Goal: Transaction & Acquisition: Purchase product/service

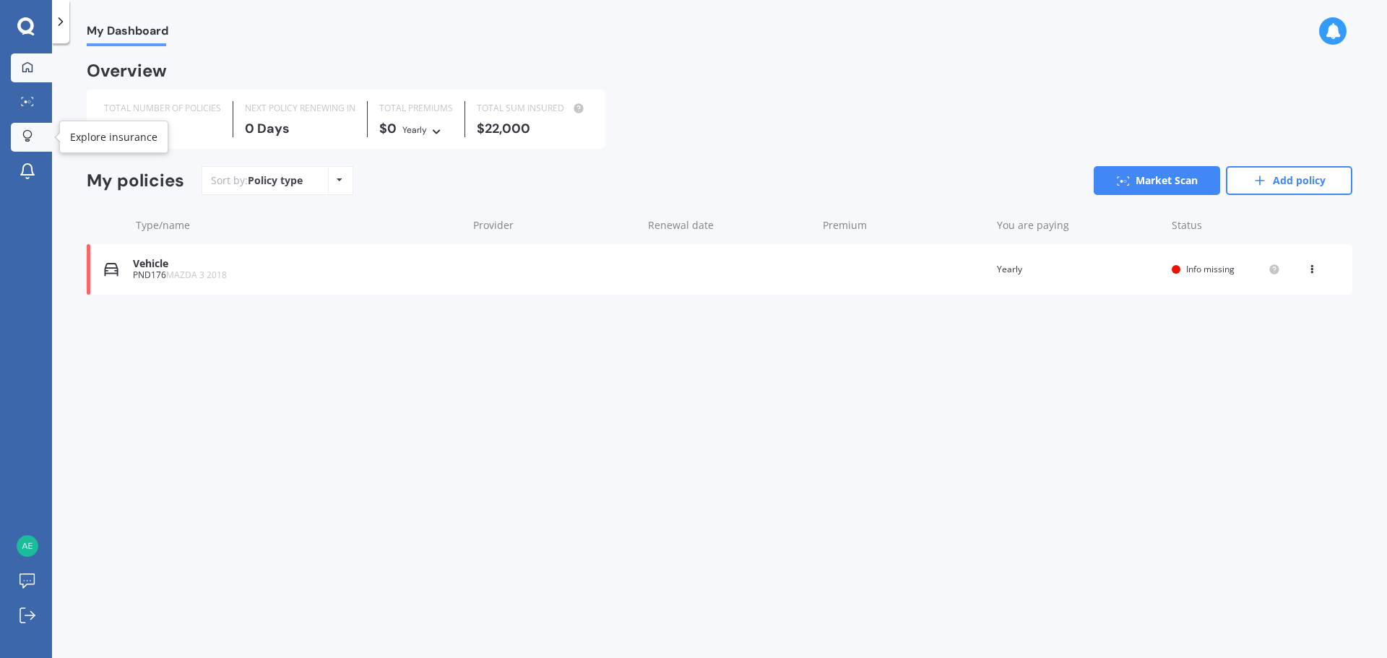
click at [36, 130] on div at bounding box center [28, 137] width 22 height 14
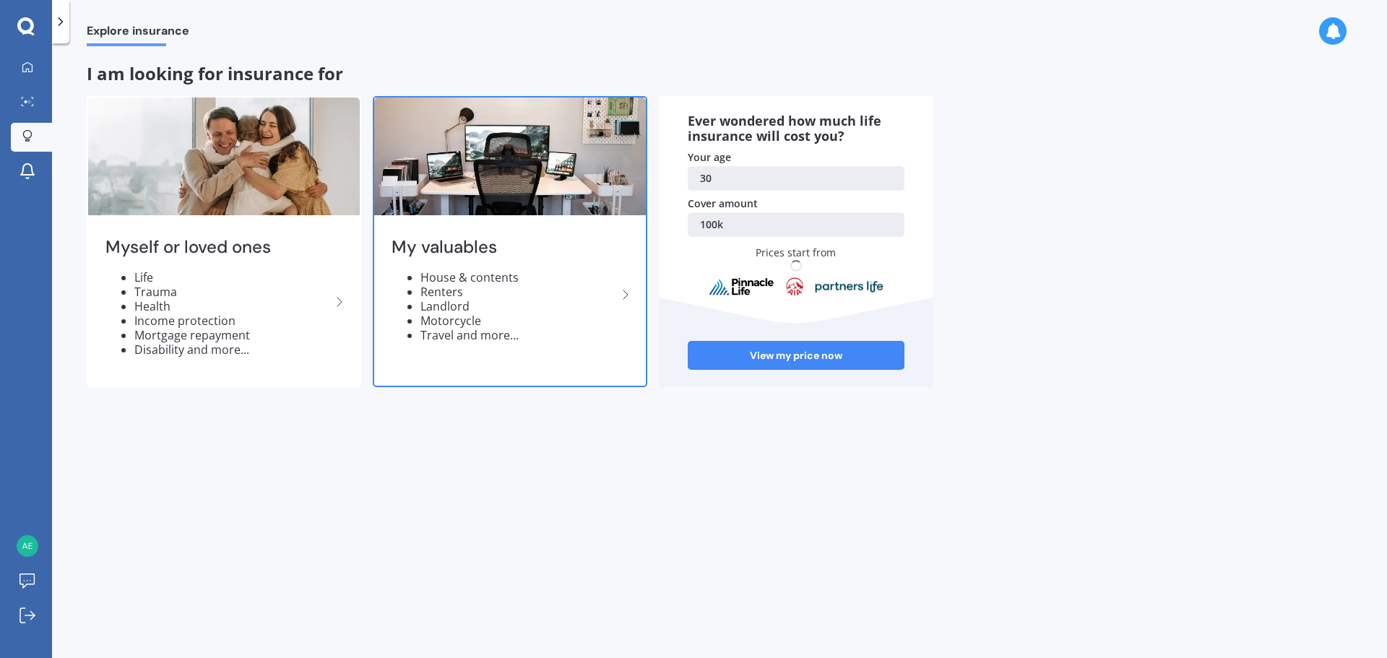
click at [475, 348] on div "My valuables House & contents Renters Landlord Motorcycle Travel and more..." at bounding box center [510, 295] width 272 height 152
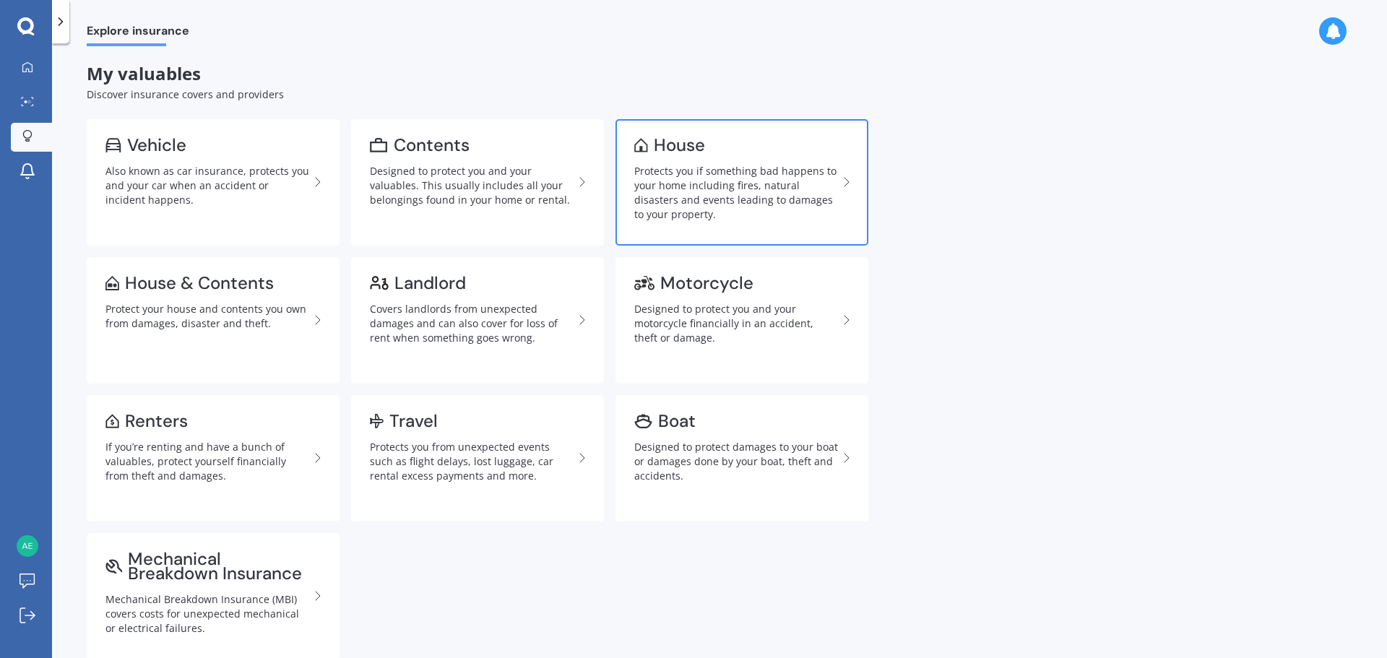
click at [719, 164] on div "Protects you if something bad happens to your home including fires, natural dis…" at bounding box center [736, 193] width 204 height 58
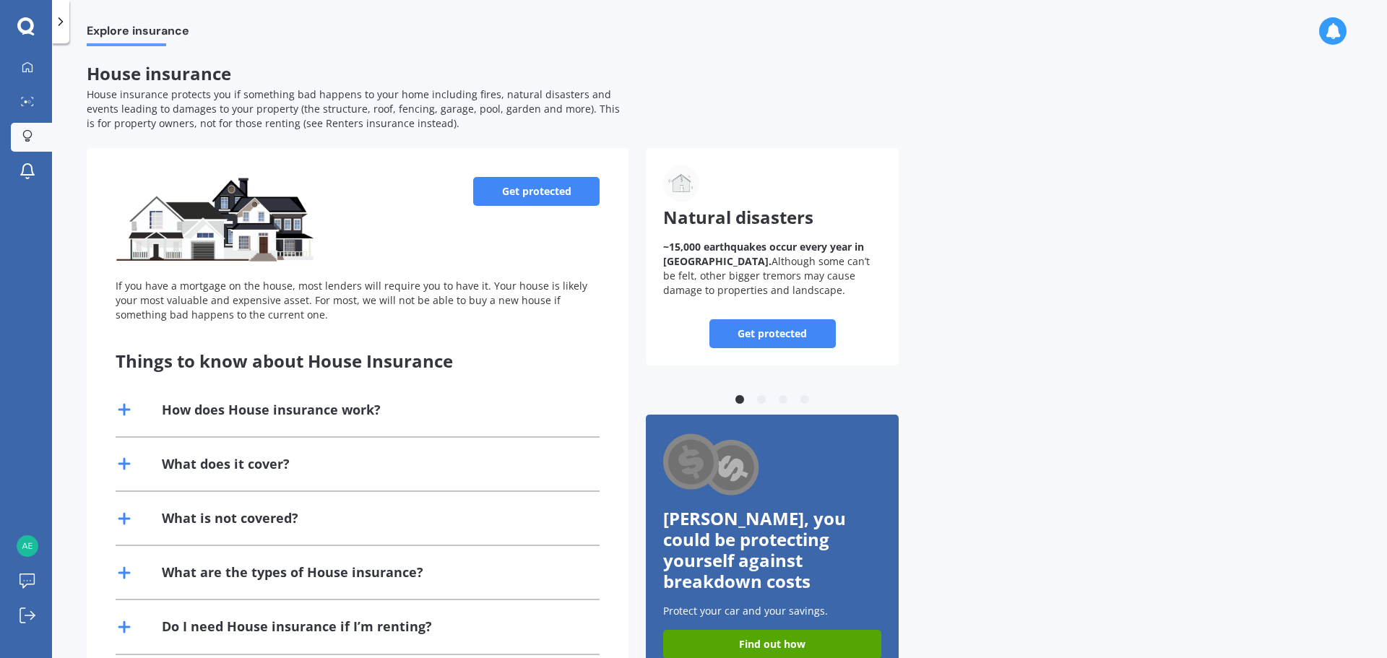
click at [533, 193] on link "Get protected" at bounding box center [536, 191] width 126 height 29
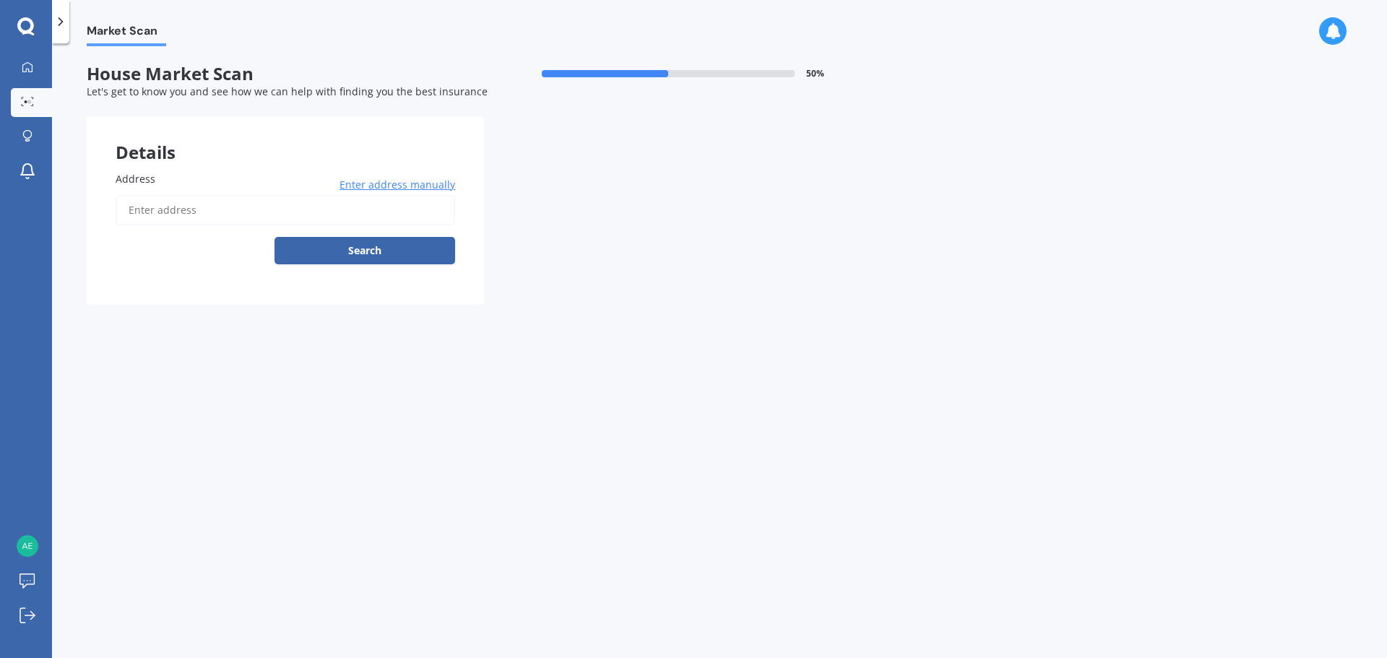
click at [176, 221] on input "Address" at bounding box center [286, 210] width 340 height 30
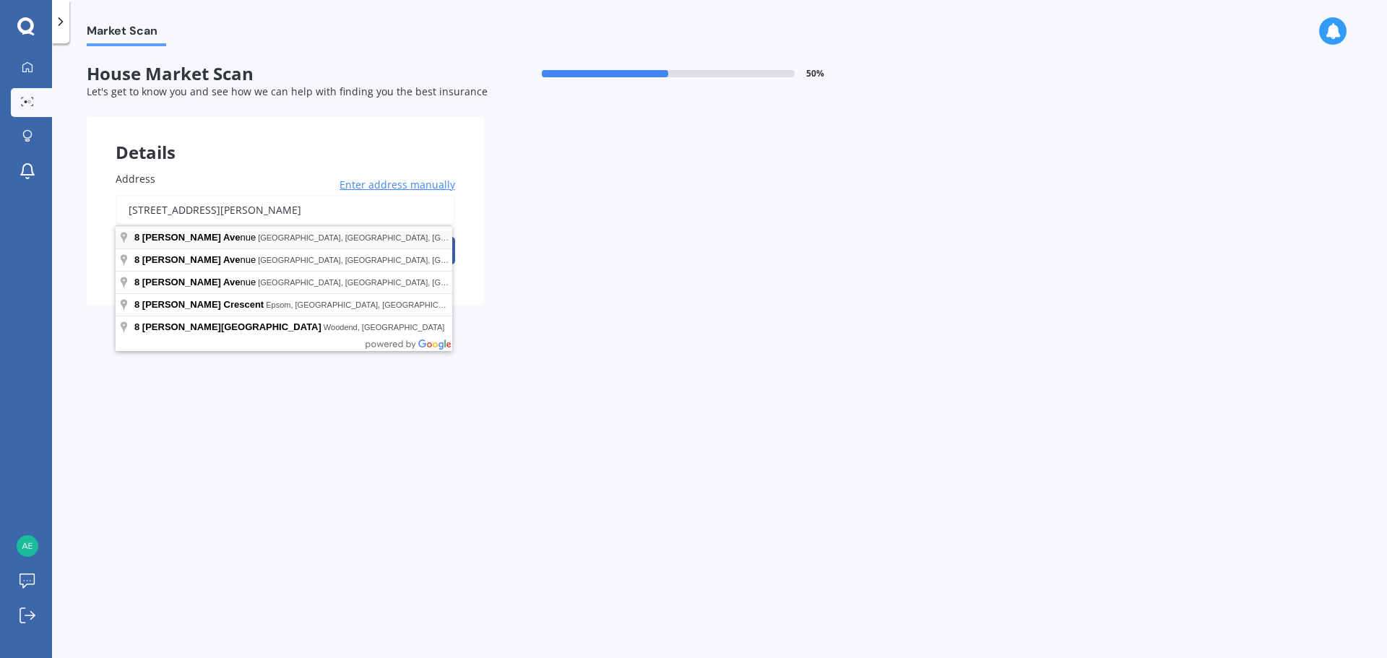
type input "8 Garnett Avenue, Spreydon, Christchurch 8024"
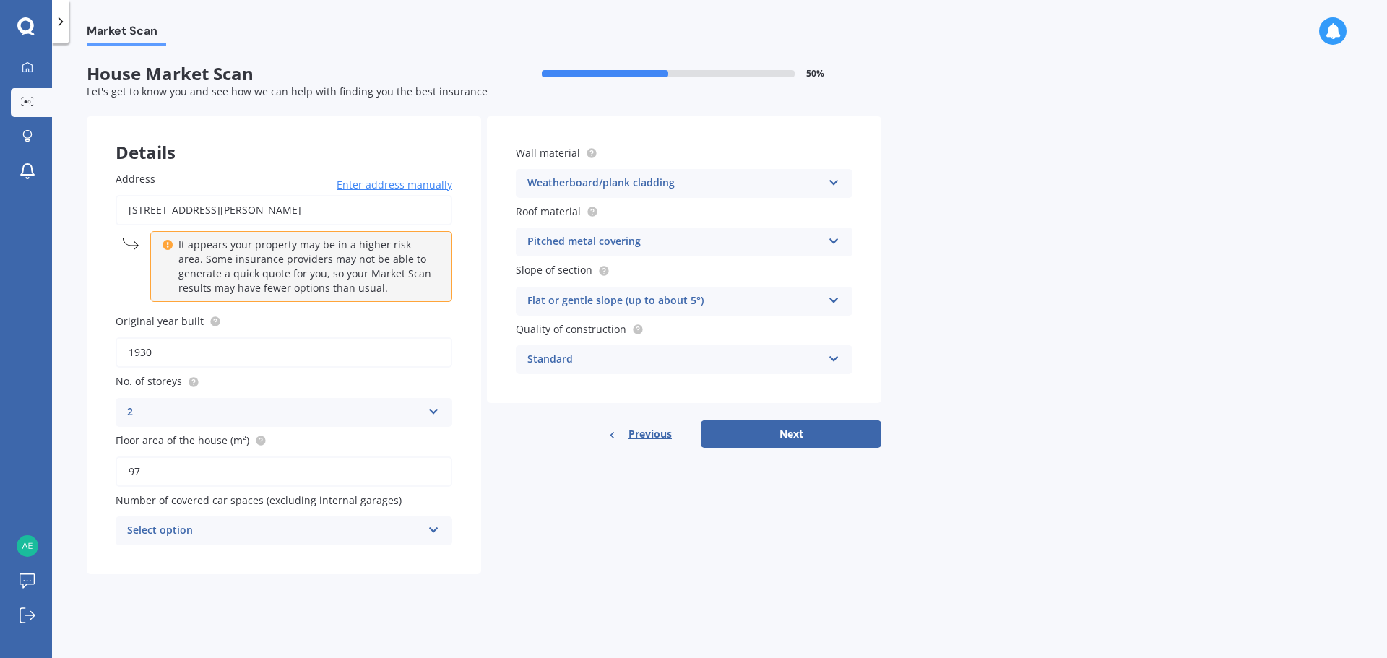
click at [255, 263] on p "It appears your property may be in a higher risk area. Some insurance providers…" at bounding box center [306, 267] width 256 height 58
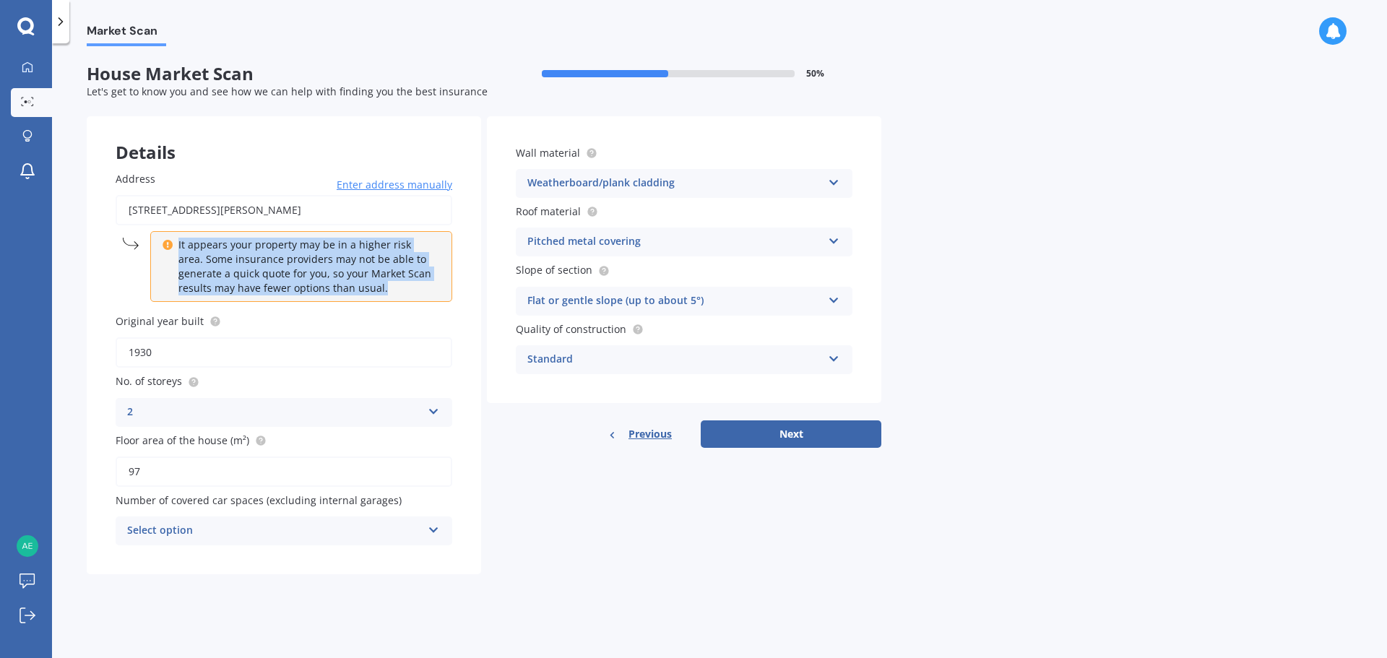
click at [255, 263] on p "It appears your property may be in a higher risk area. Some insurance providers…" at bounding box center [306, 267] width 256 height 58
click at [259, 265] on p "It appears your property may be in a higher risk area. Some insurance providers…" at bounding box center [306, 267] width 256 height 58
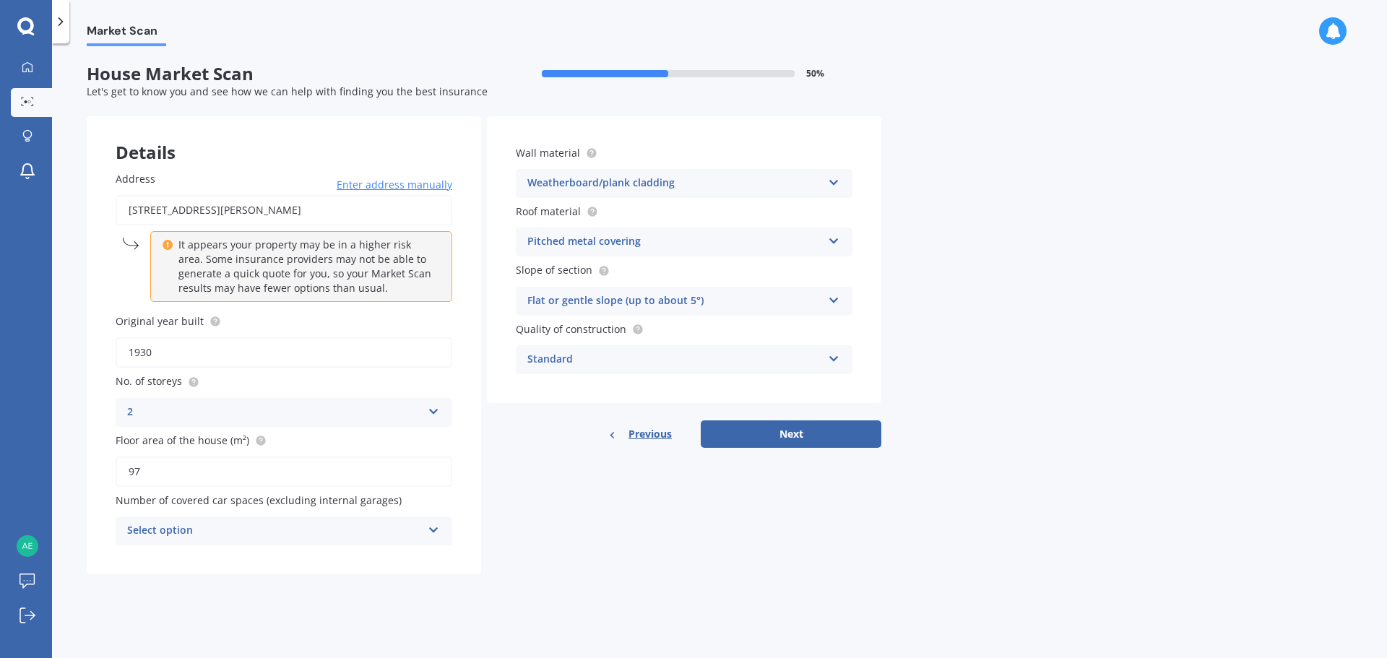
click at [169, 408] on div "2" at bounding box center [274, 412] width 295 height 17
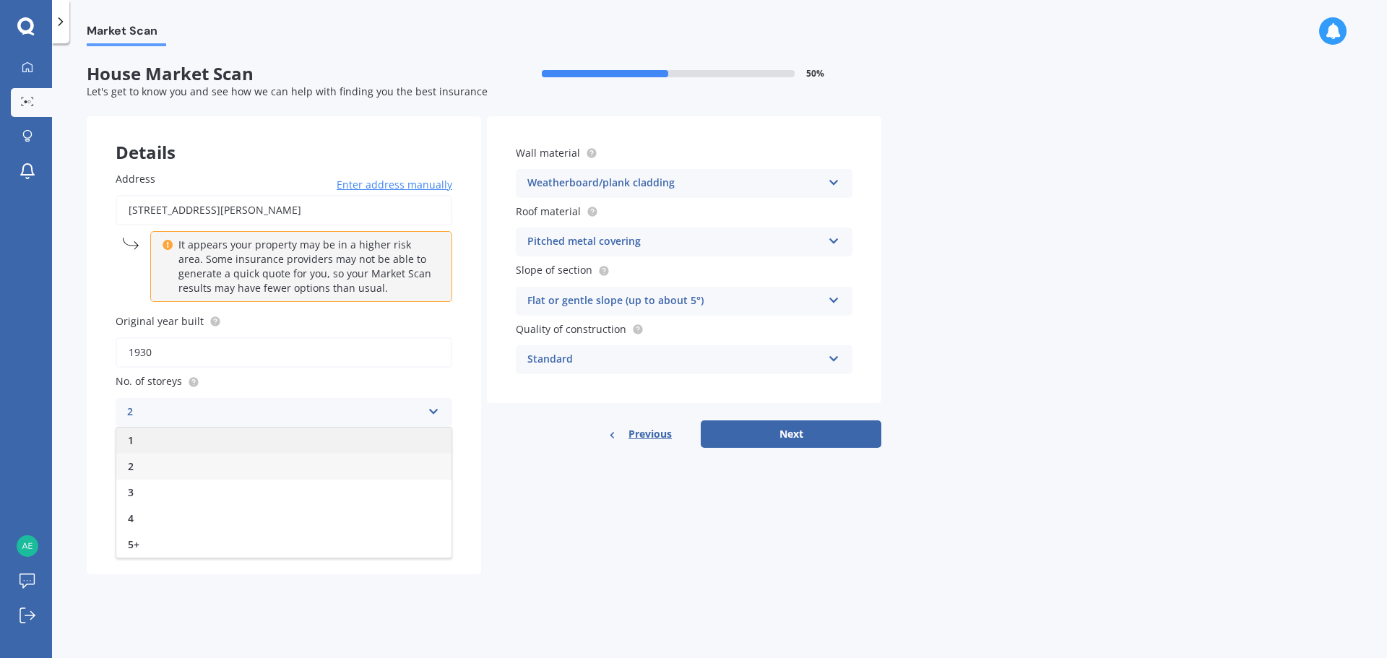
click at [150, 443] on div "1" at bounding box center [283, 441] width 335 height 26
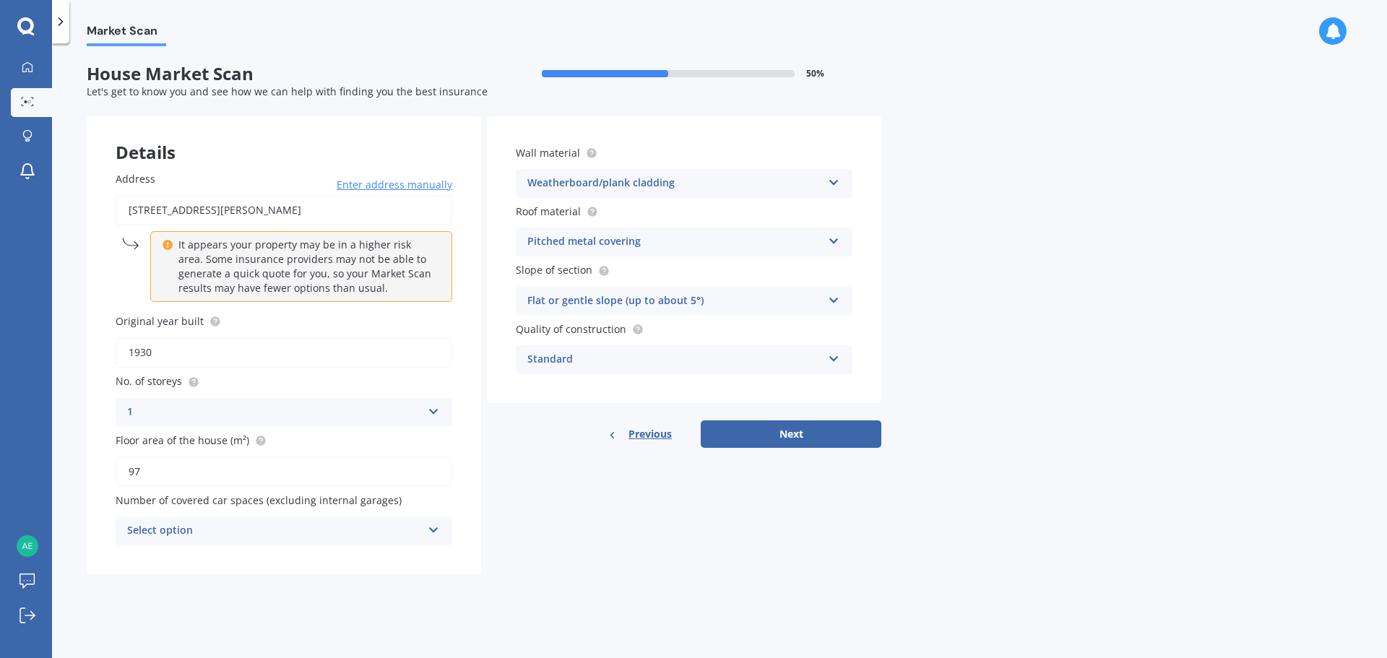
click at [610, 526] on div "Details Address 8 Garnett Avenue, Spreydon, Christchurch 8024 Enter address man…" at bounding box center [484, 345] width 795 height 458
click at [197, 524] on div "Select option" at bounding box center [274, 530] width 295 height 17
click at [617, 522] on div "Details Address 8 Garnett Avenue, Spreydon, Christchurch 8024 Enter address man…" at bounding box center [484, 345] width 795 height 458
click at [207, 540] on div "0" at bounding box center [274, 530] width 295 height 17
click at [467, 550] on div "Address 8 Garnett Avenue, Spreydon, Christchurch 8024 Enter address manually It…" at bounding box center [284, 358] width 394 height 432
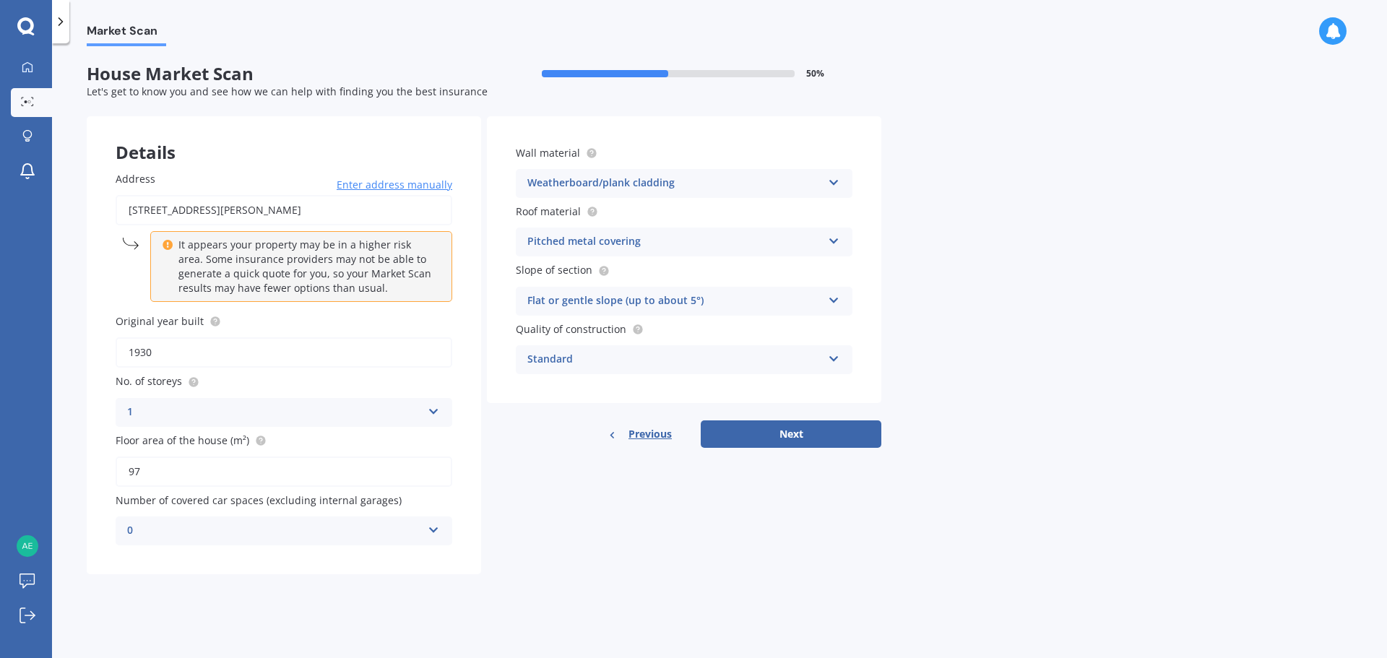
click at [340, 543] on div "0 0 1 2 3 4 5+" at bounding box center [284, 531] width 337 height 29
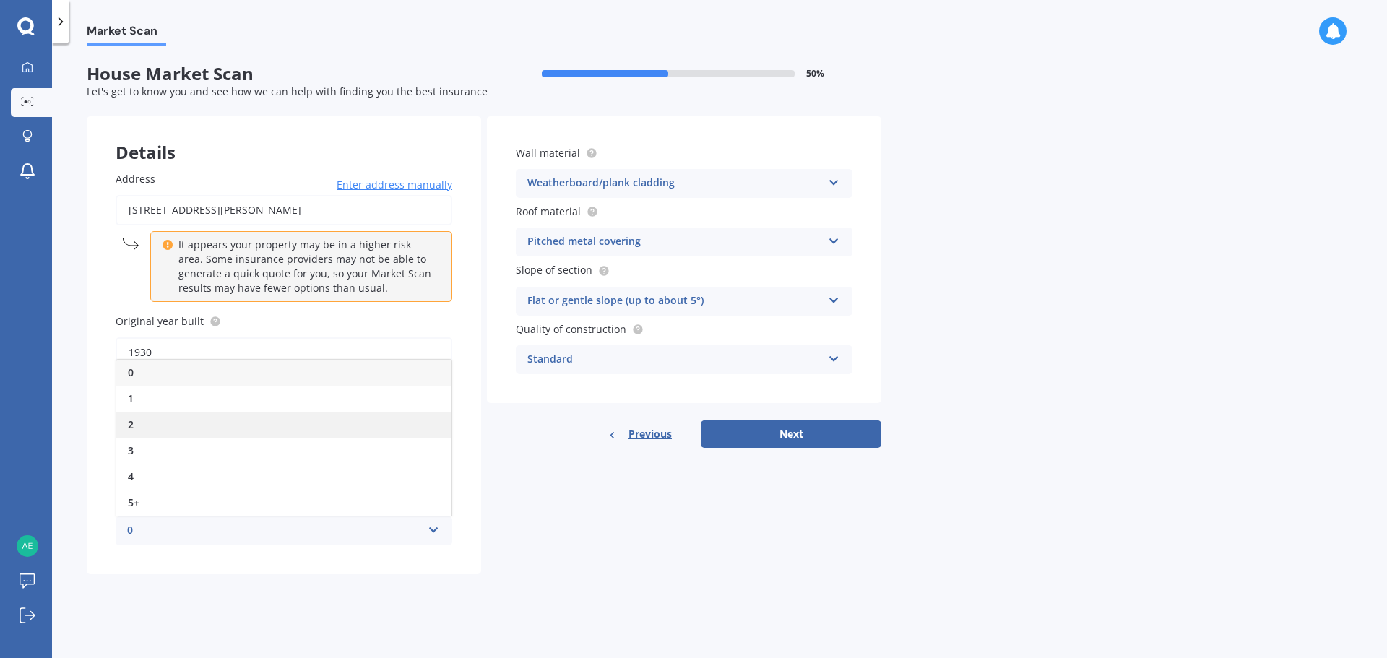
click at [139, 428] on div "2" at bounding box center [283, 425] width 335 height 26
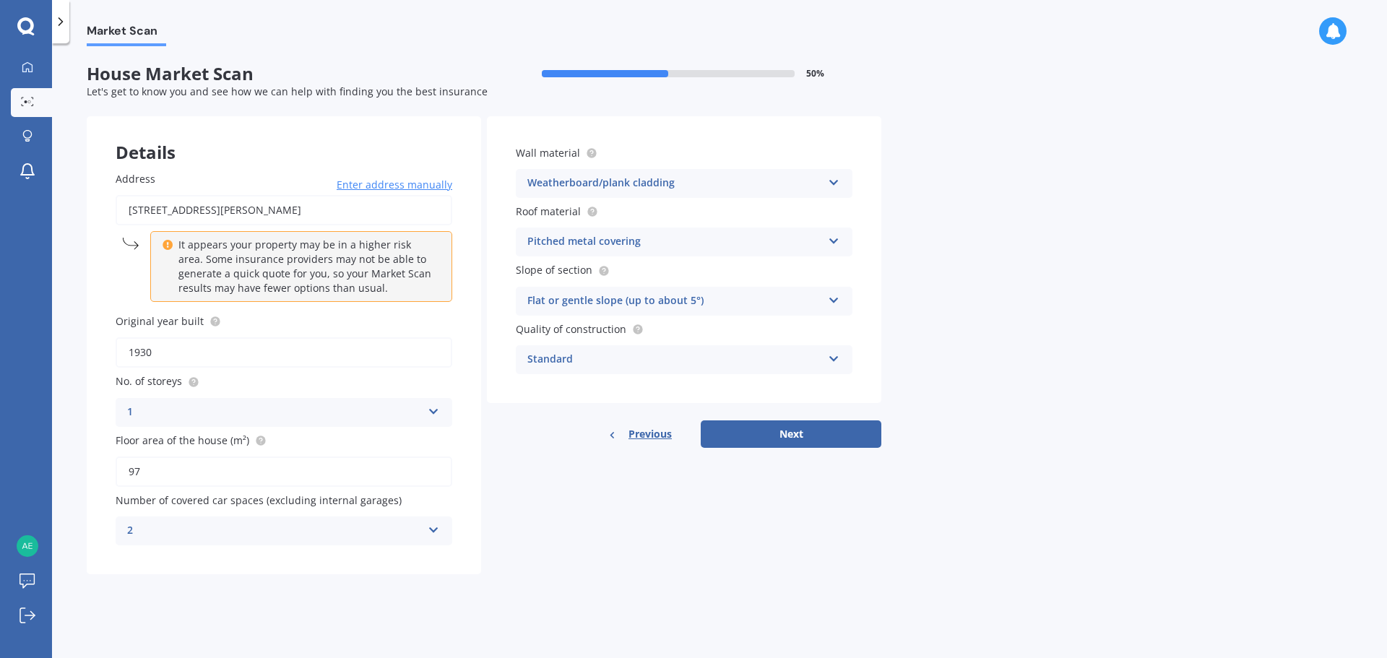
click at [547, 535] on div "Details Address 8 Garnett Avenue, Spreydon, Christchurch 8024 Enter address man…" at bounding box center [484, 345] width 795 height 458
click at [600, 366] on div "Standard" at bounding box center [674, 359] width 295 height 17
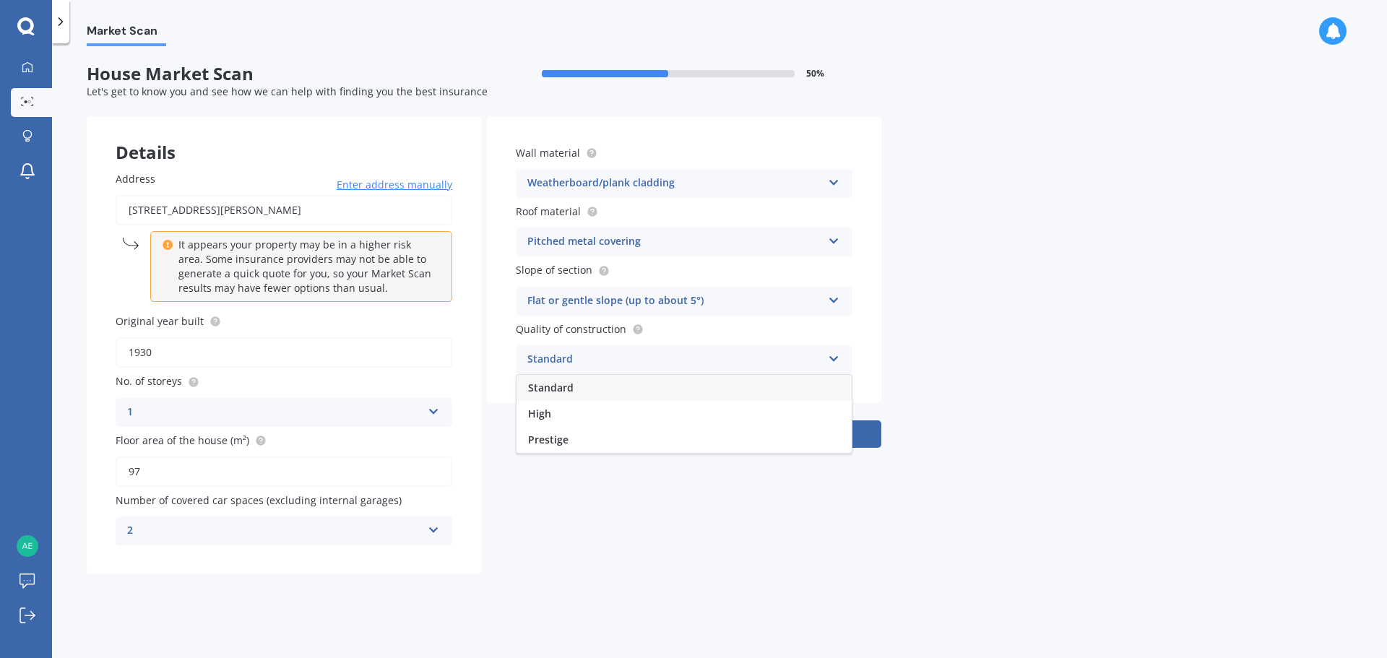
click at [1066, 368] on div "Market Scan House Market Scan 50 % Let's get to know you and see how we can hel…" at bounding box center [719, 353] width 1335 height 615
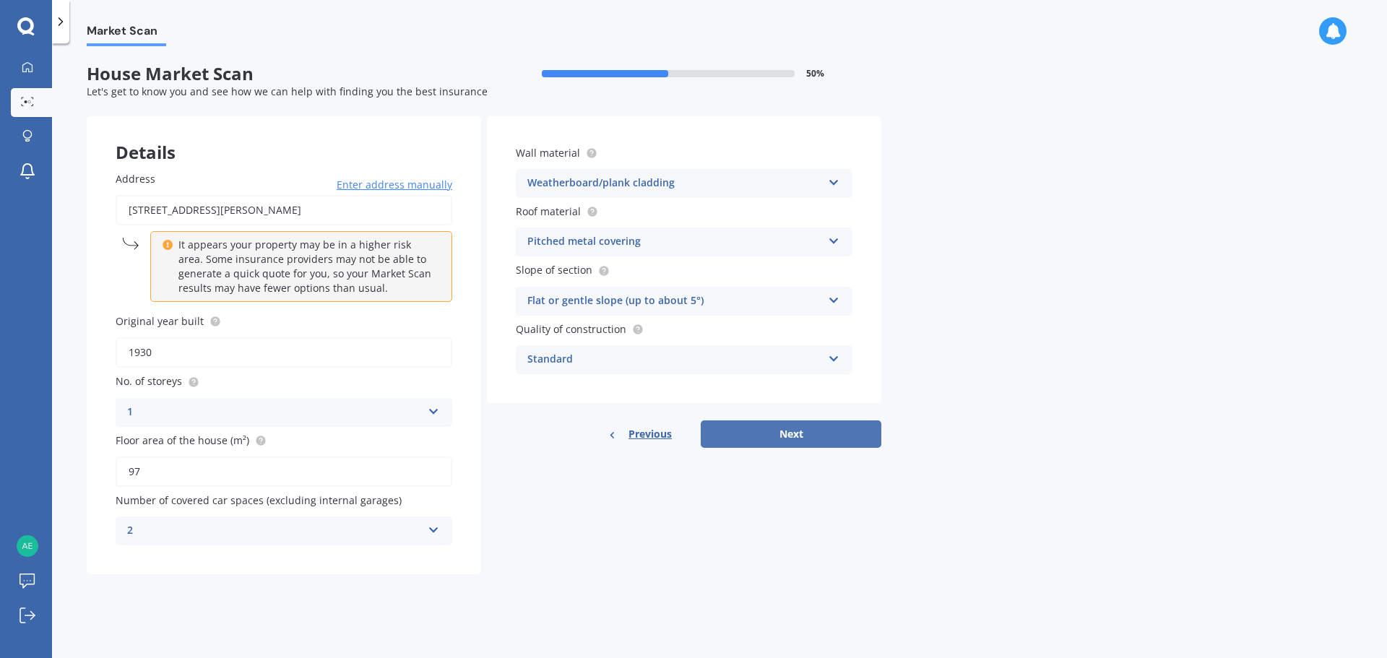
click at [817, 435] on button "Next" at bounding box center [791, 433] width 181 height 27
select select "27"
select select "03"
select select "1995"
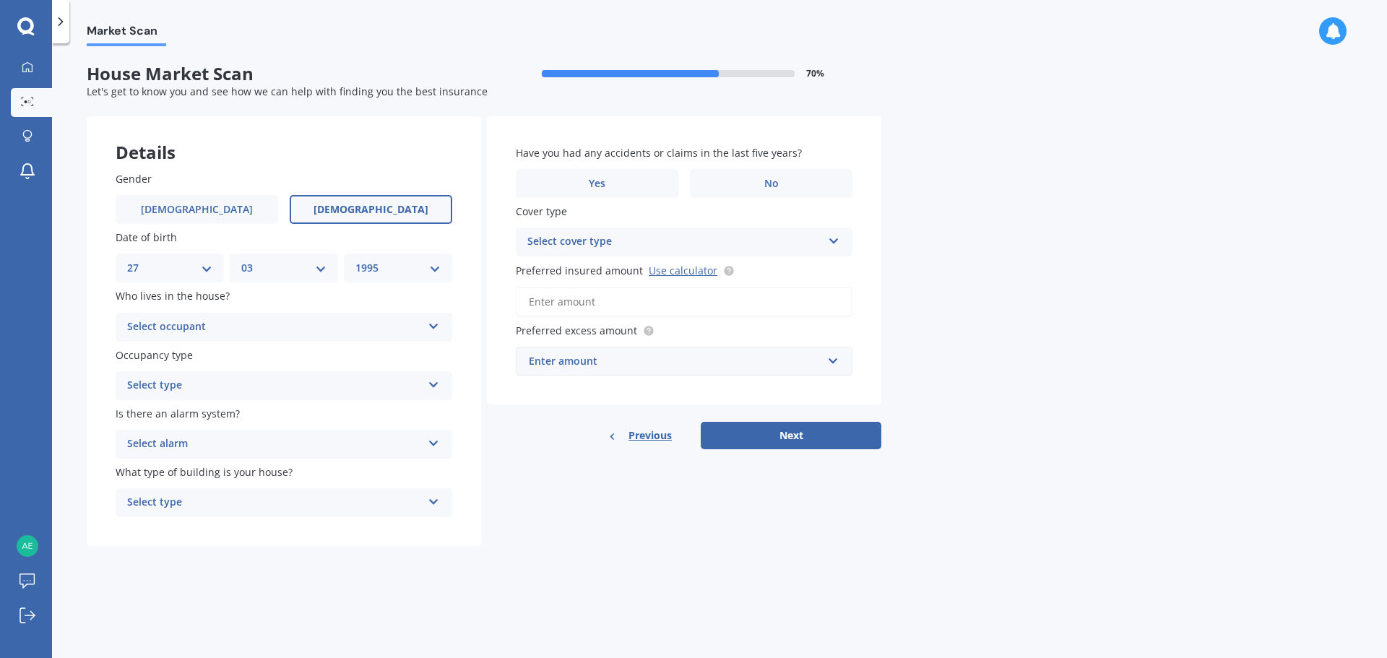
click at [242, 324] on div "Select occupant" at bounding box center [274, 327] width 295 height 17
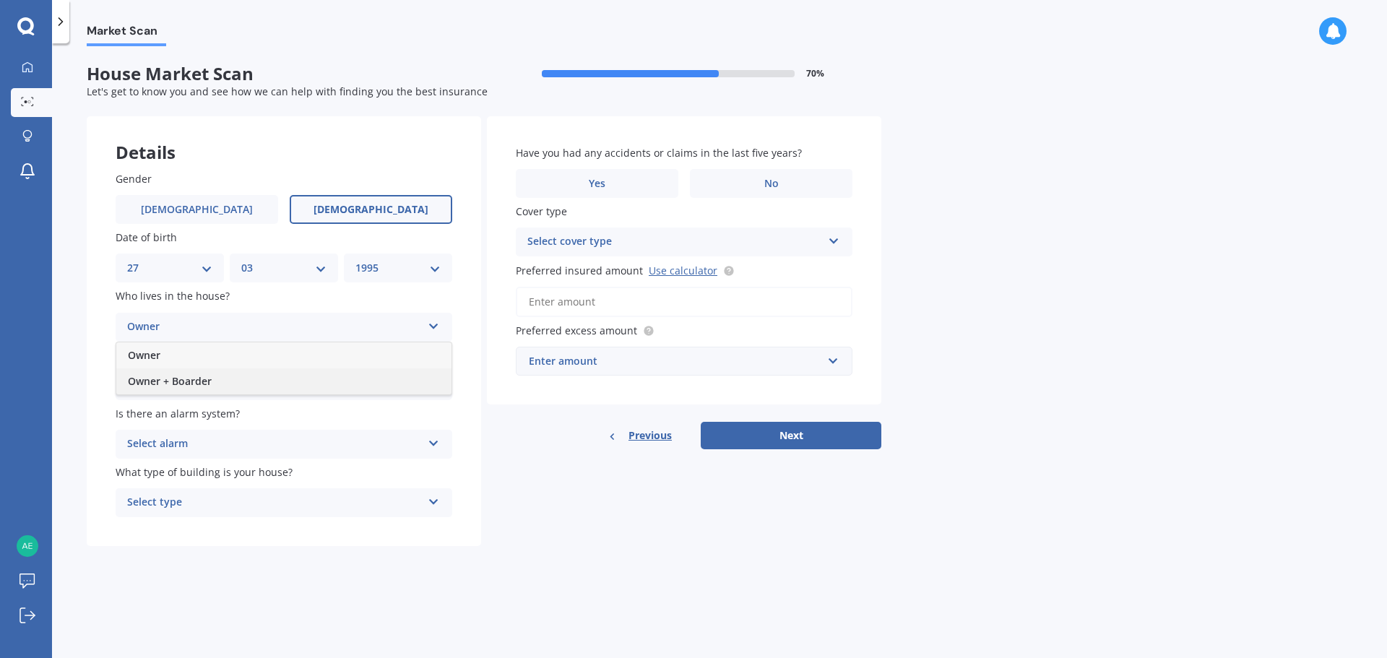
click at [205, 384] on span "Owner + Boarder" at bounding box center [170, 381] width 84 height 14
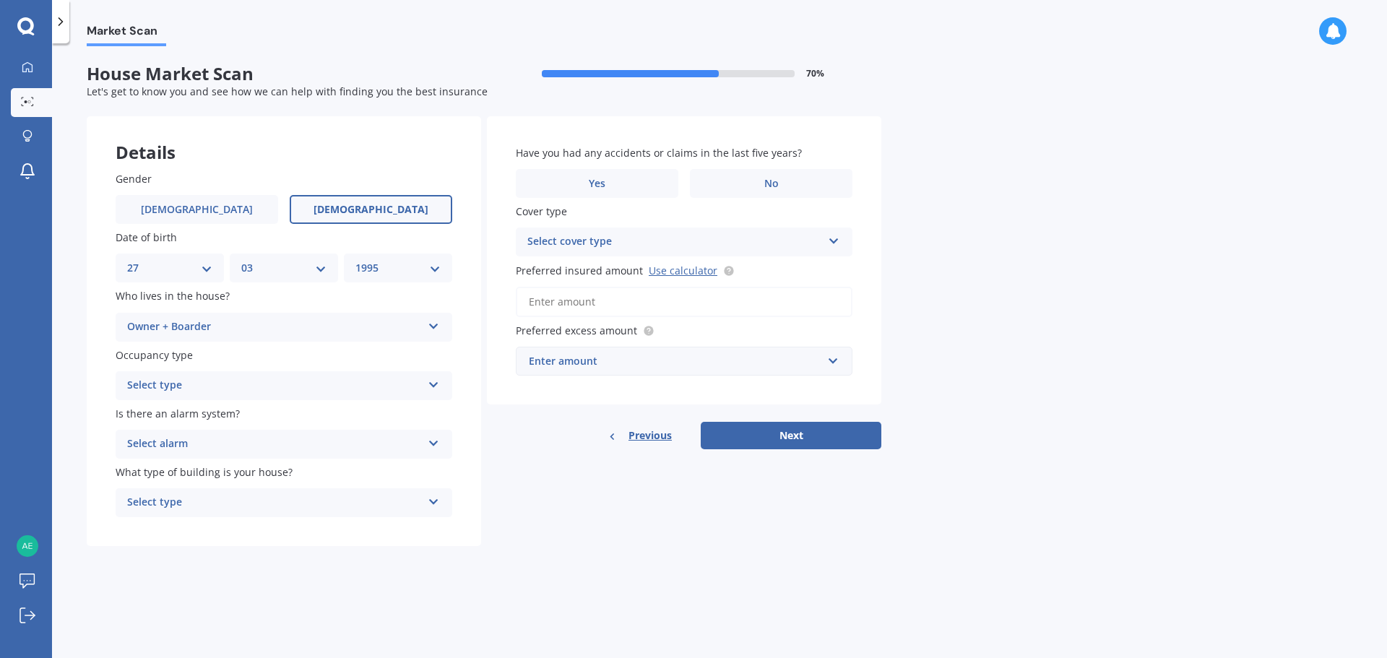
click at [204, 382] on div "Select type" at bounding box center [274, 385] width 295 height 17
click at [193, 414] on div "Permanent" at bounding box center [283, 414] width 335 height 26
click at [173, 441] on div "Select alarm" at bounding box center [274, 444] width 295 height 17
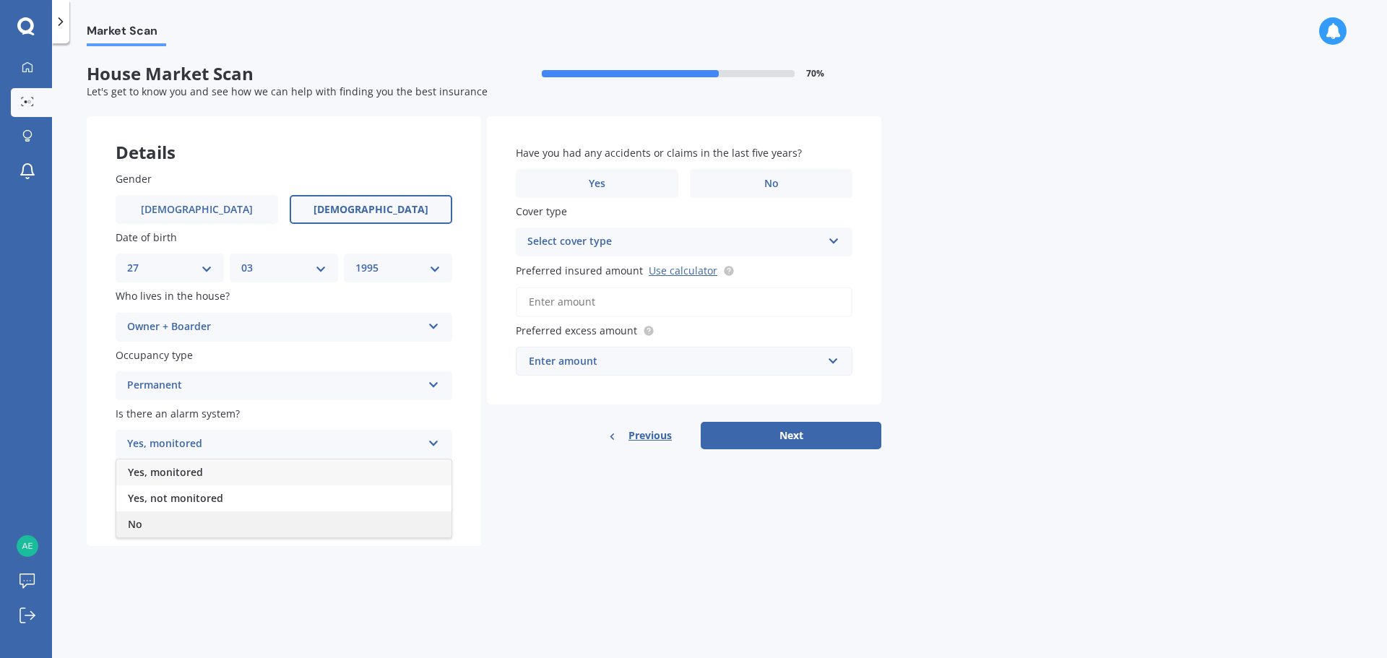
click at [162, 513] on div "No" at bounding box center [283, 525] width 335 height 26
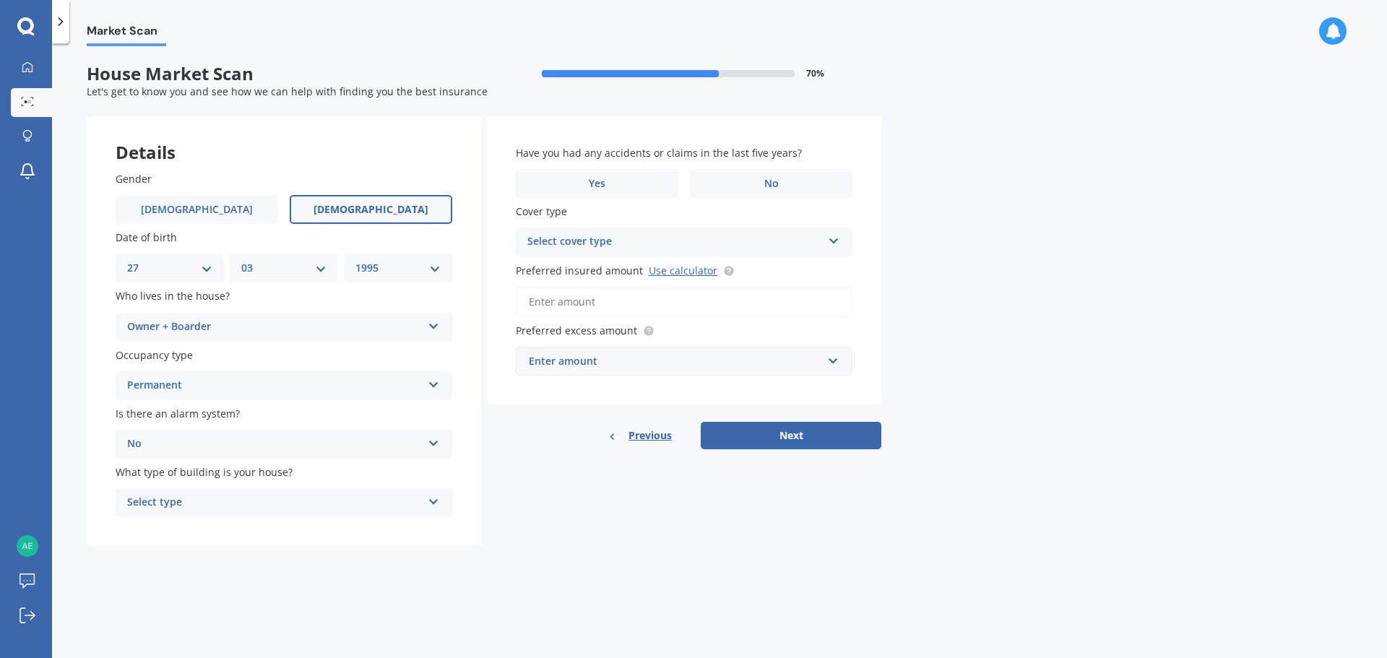
click at [189, 504] on div "Select type" at bounding box center [274, 502] width 295 height 17
click at [207, 532] on div "Freestanding" at bounding box center [283, 531] width 335 height 26
click at [1141, 255] on div "Market Scan House Market Scan 70 % Let's get to know you and see how we can hel…" at bounding box center [719, 353] width 1335 height 615
click at [740, 186] on label "No" at bounding box center [771, 183] width 163 height 29
click at [0, 0] on input "No" at bounding box center [0, 0] width 0 height 0
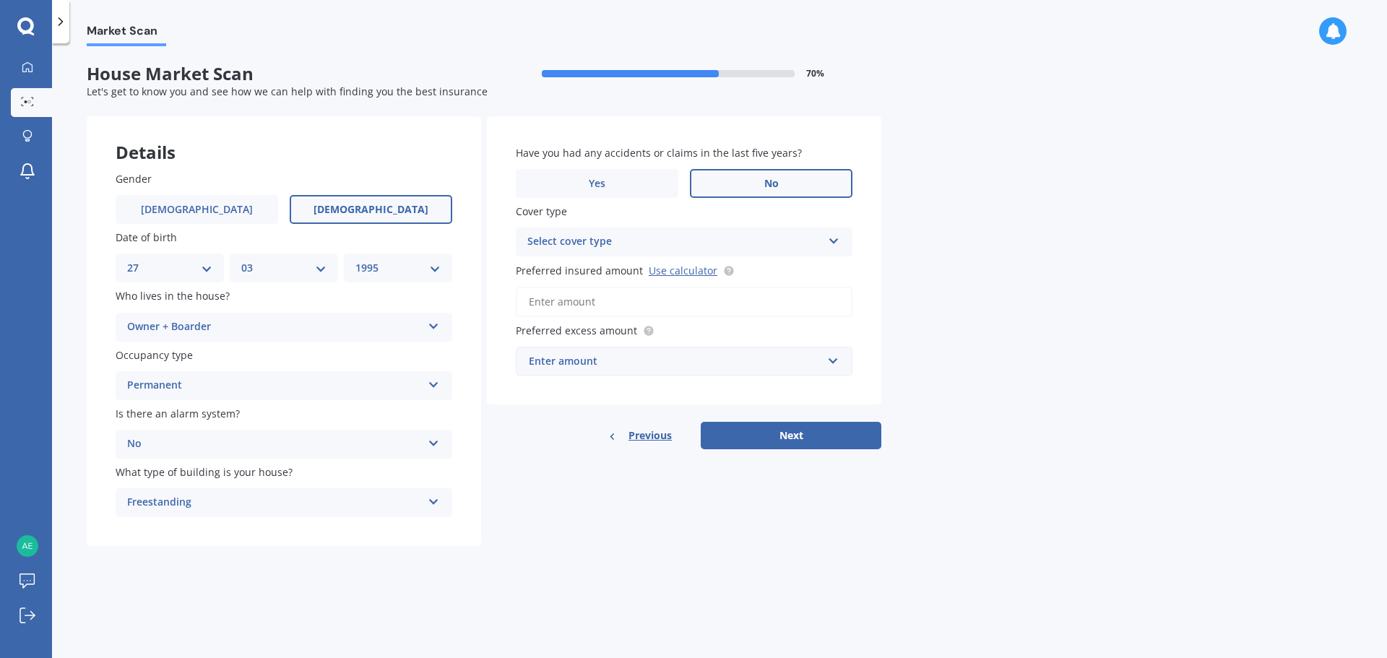
click at [655, 243] on div "Select cover type" at bounding box center [674, 241] width 295 height 17
click at [964, 242] on div "Market Scan House Market Scan 70 % Let's get to know you and see how we can hel…" at bounding box center [719, 353] width 1335 height 615
click at [619, 301] on input "Preferred insured amount Use calculator" at bounding box center [684, 302] width 337 height 30
click at [680, 267] on link "Use calculator" at bounding box center [683, 271] width 69 height 14
click at [569, 295] on input "Preferred insured amount Use calculator" at bounding box center [684, 302] width 337 height 30
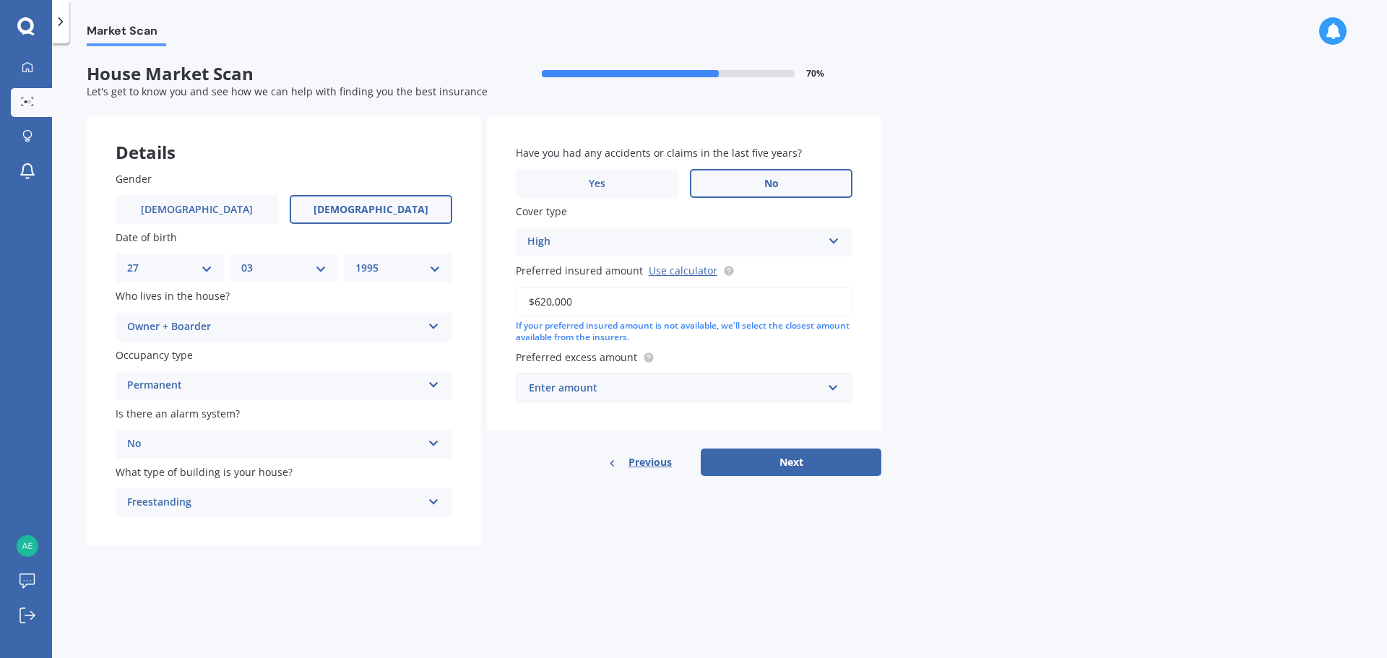
type input "$620,000"
click at [1063, 266] on div "Market Scan House Market Scan 70 % Let's get to know you and see how we can hel…" at bounding box center [719, 353] width 1335 height 615
click at [746, 387] on div "Enter amount" at bounding box center [675, 388] width 293 height 16
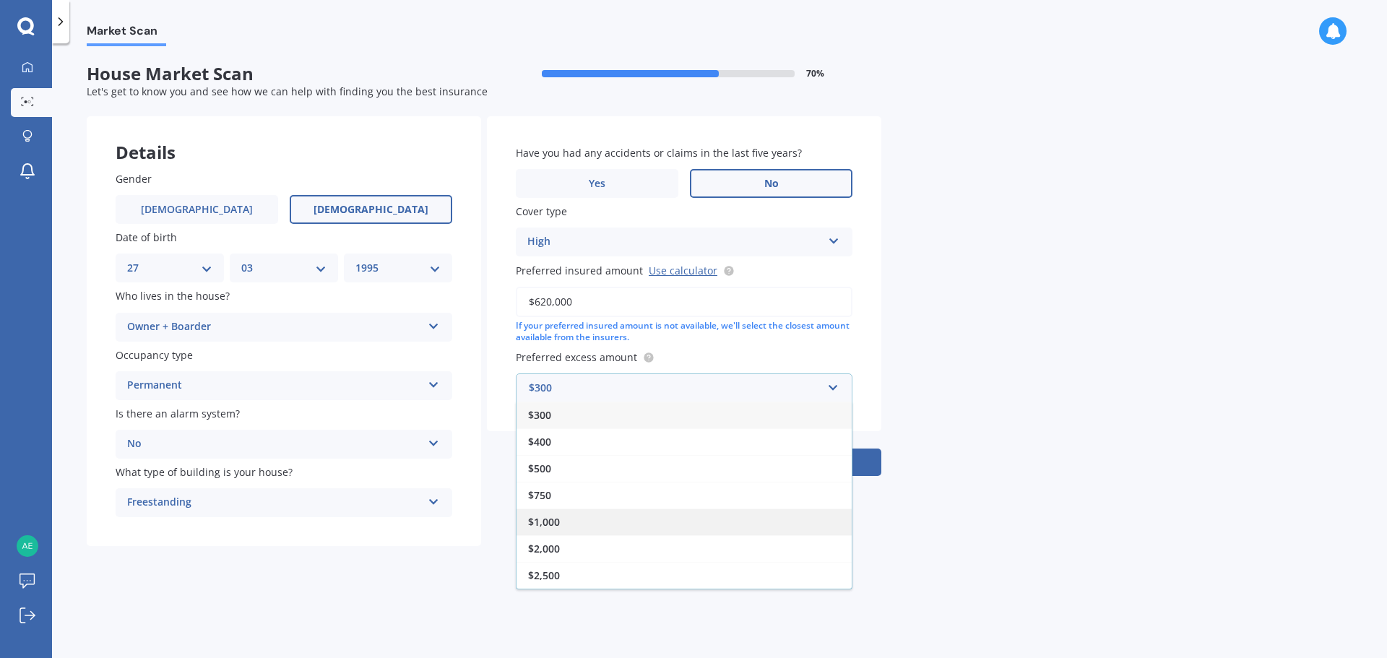
click at [600, 522] on div "$1,000" at bounding box center [684, 522] width 335 height 27
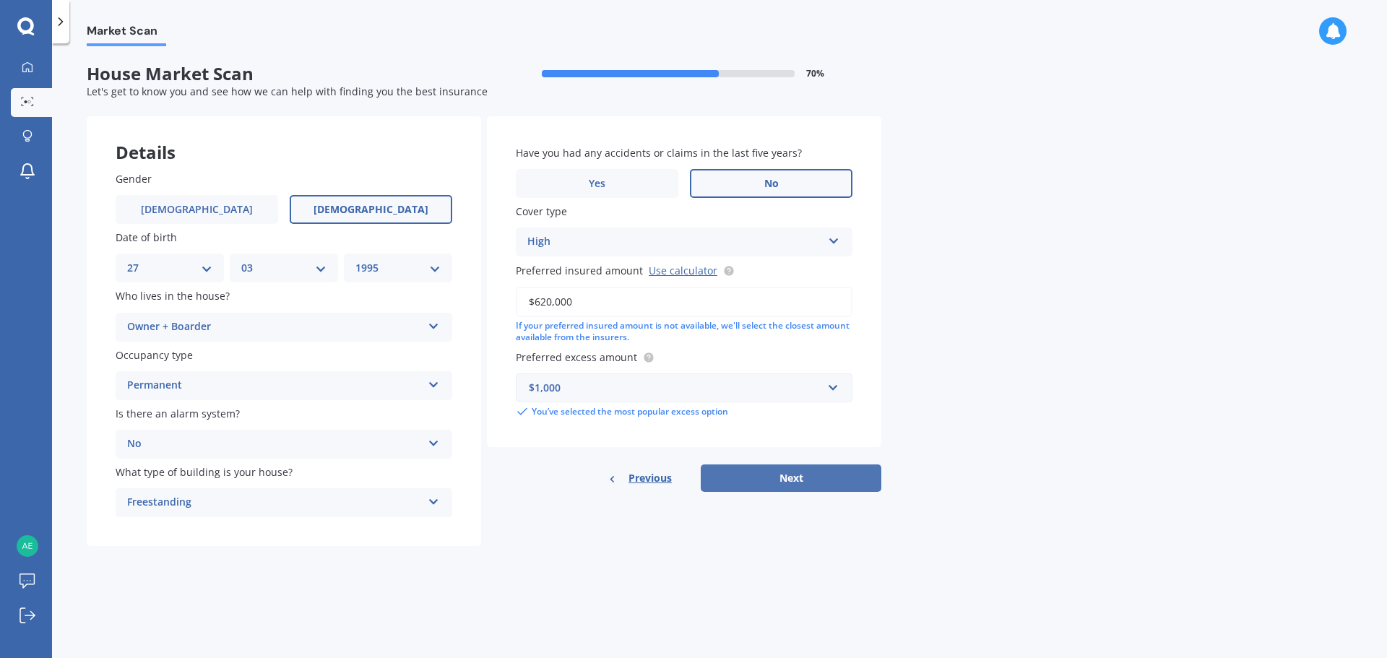
click at [843, 475] on button "Next" at bounding box center [791, 478] width 181 height 27
select select "27"
select select "03"
select select "1995"
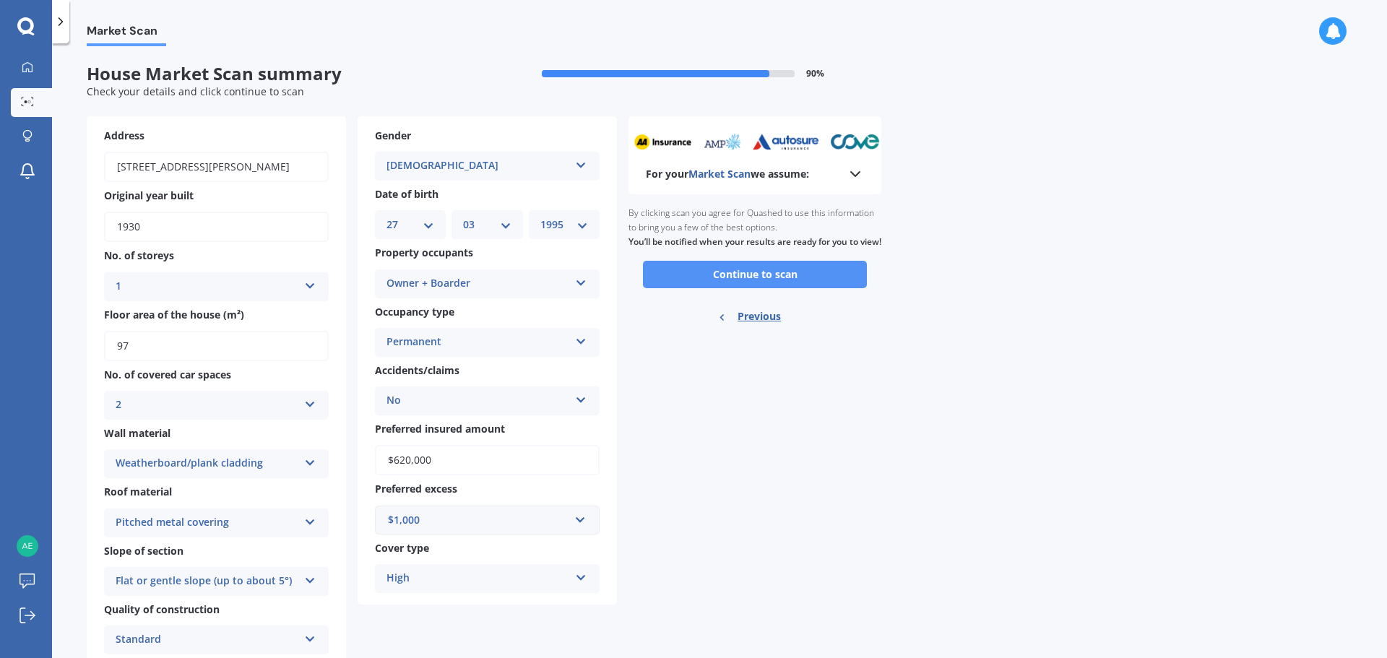
click at [712, 288] on button "Continue to scan" at bounding box center [755, 274] width 224 height 27
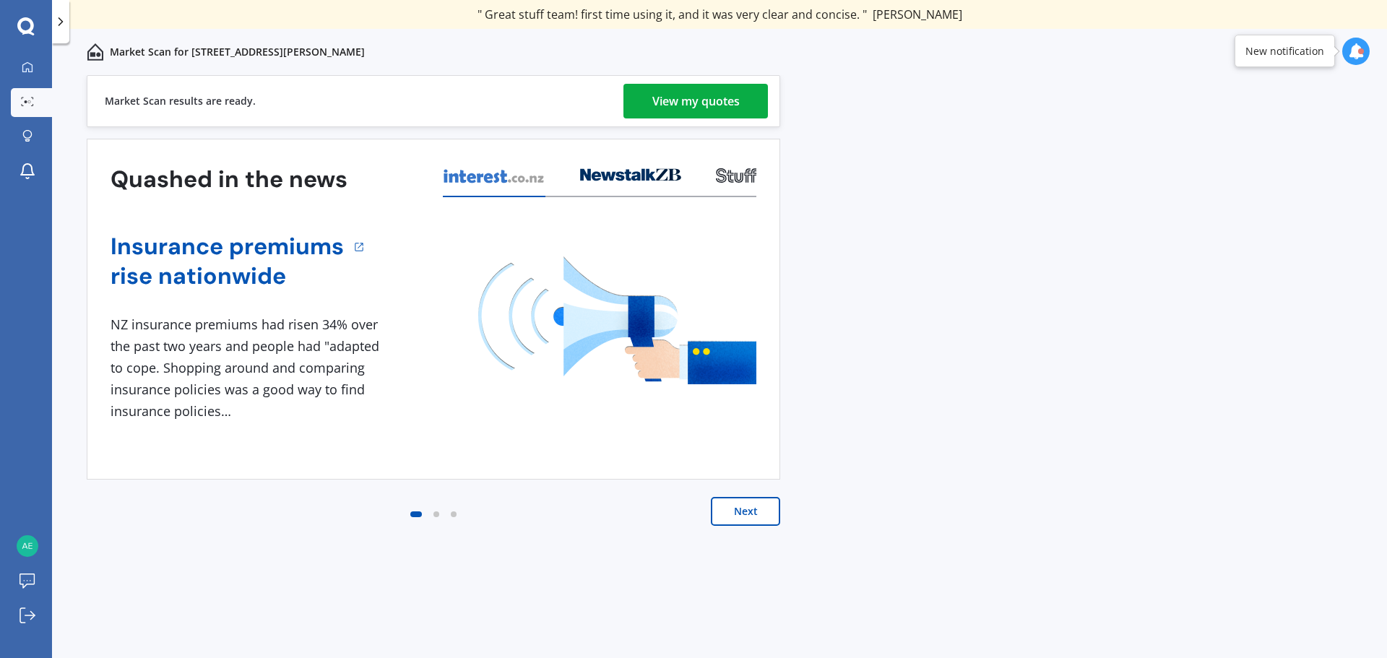
click at [748, 111] on link "View my quotes" at bounding box center [695, 101] width 144 height 35
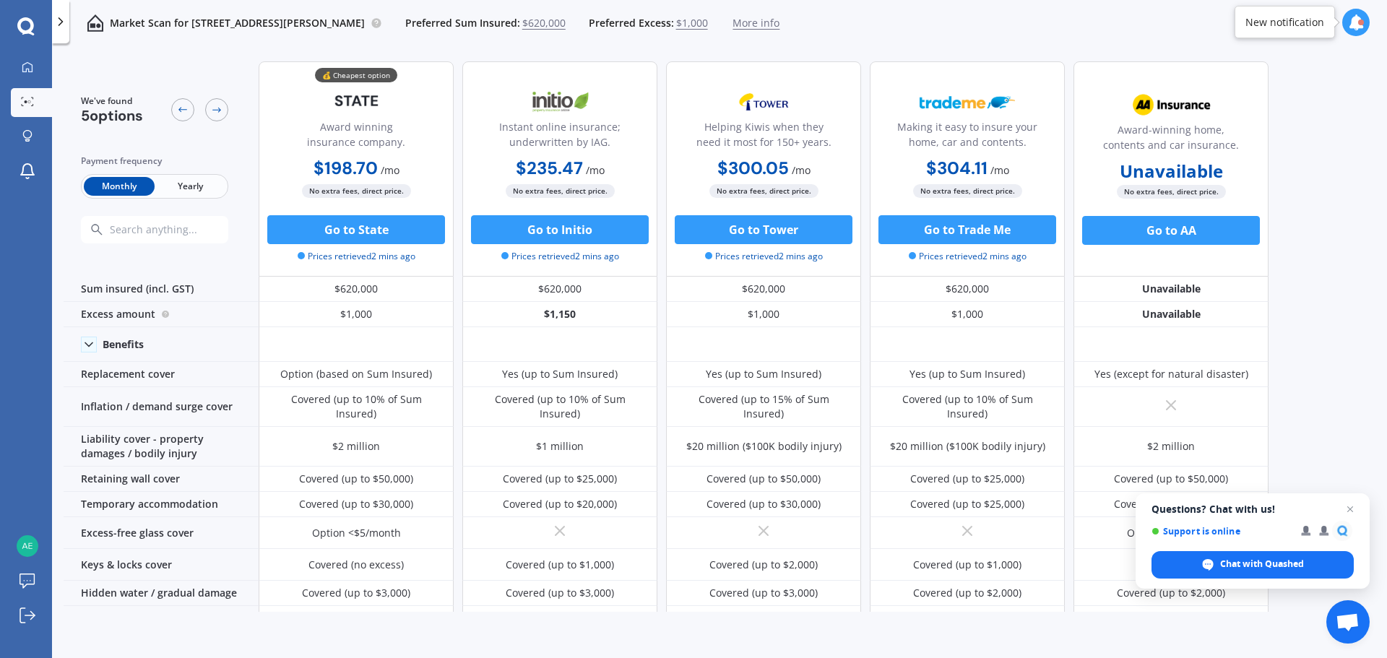
click at [374, 189] on span "No extra fees, direct price." at bounding box center [356, 191] width 109 height 14
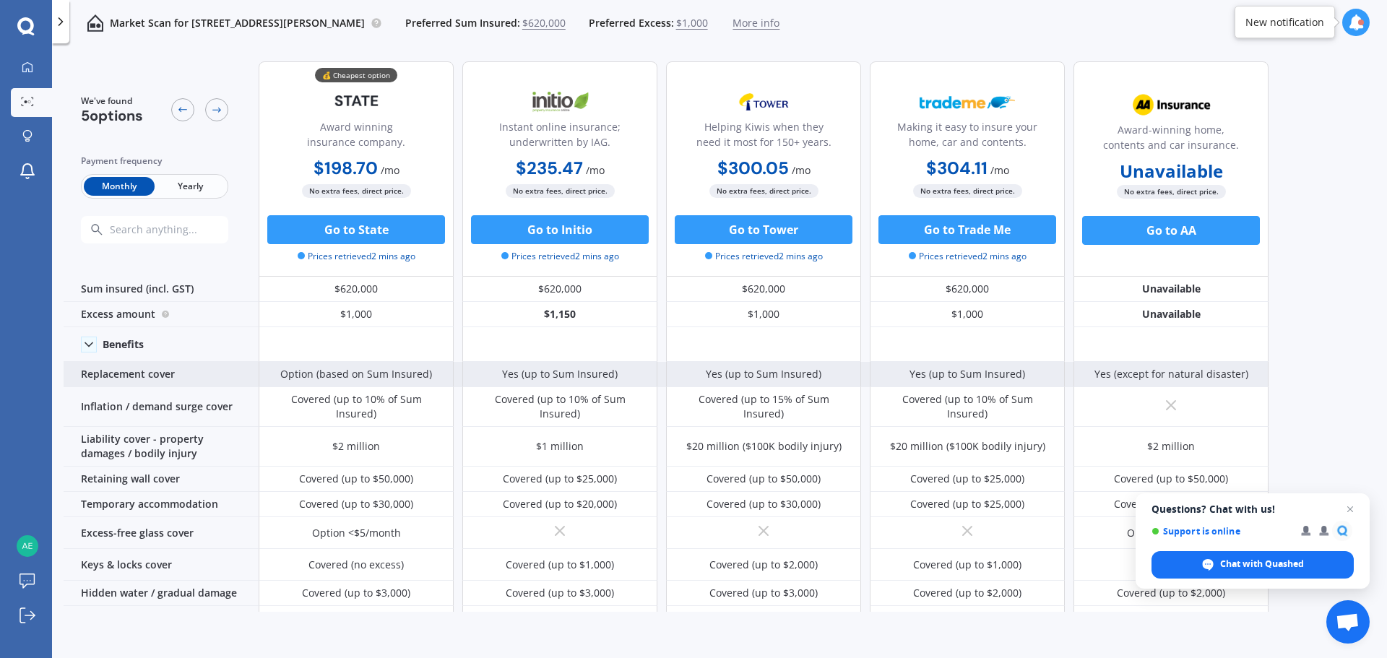
click at [329, 371] on div "Option (based on Sum Insured)" at bounding box center [356, 374] width 152 height 14
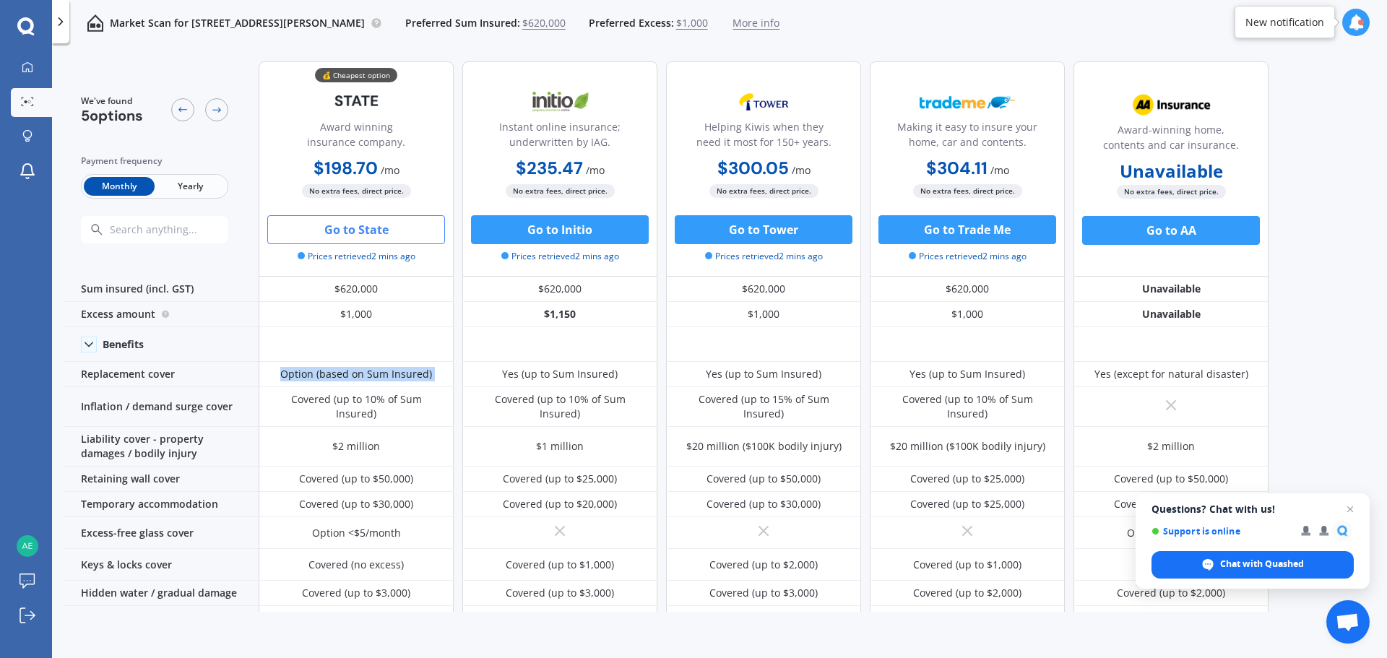
click at [362, 228] on button "Go to State" at bounding box center [356, 229] width 178 height 29
